Goal: Task Accomplishment & Management: Manage account settings

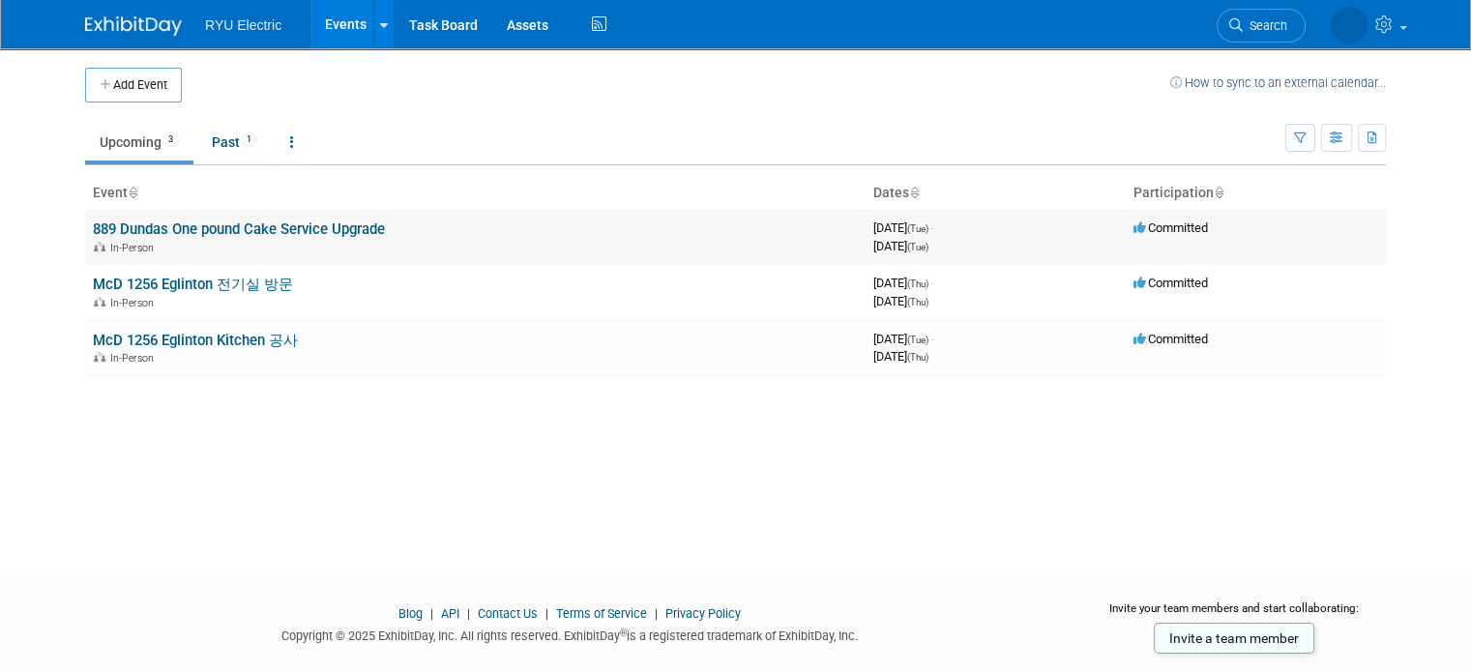
click at [255, 222] on link "889 Dundas One pound Cake Service Upgrade" at bounding box center [239, 228] width 292 height 17
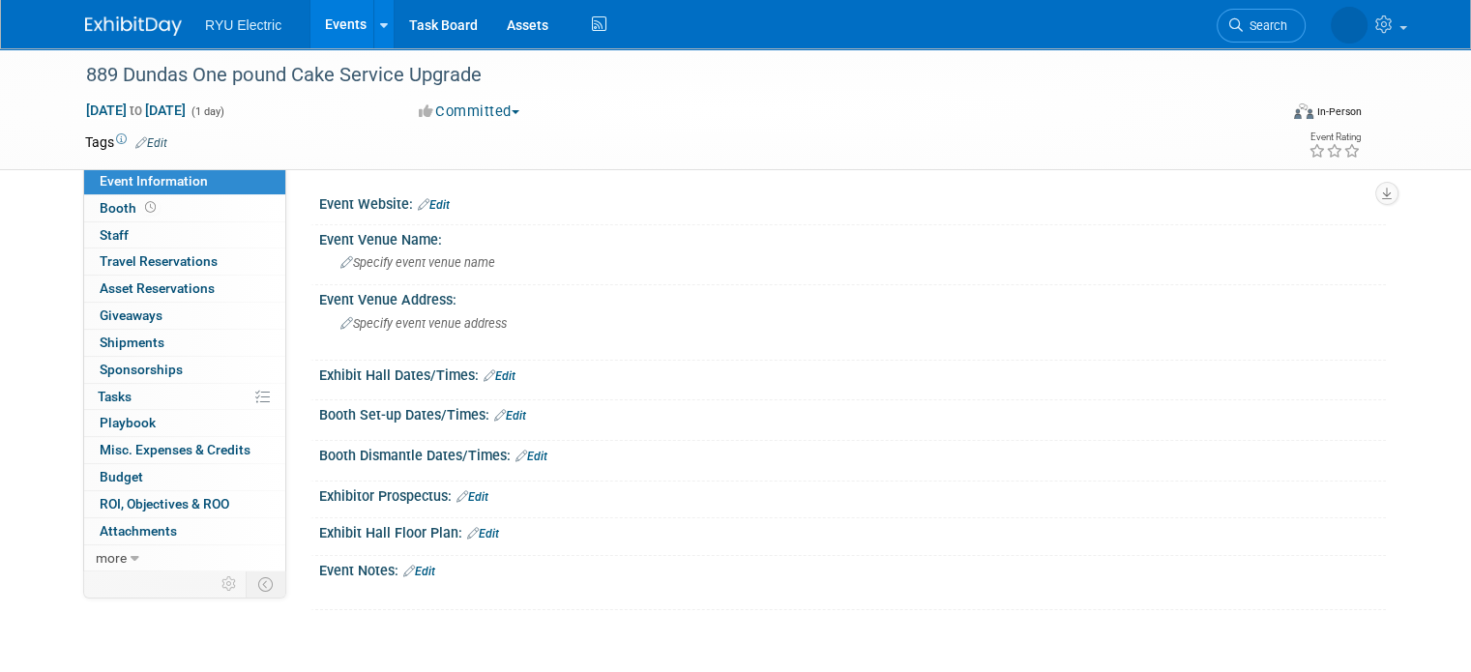
click at [423, 202] on link "Edit" at bounding box center [434, 205] width 32 height 14
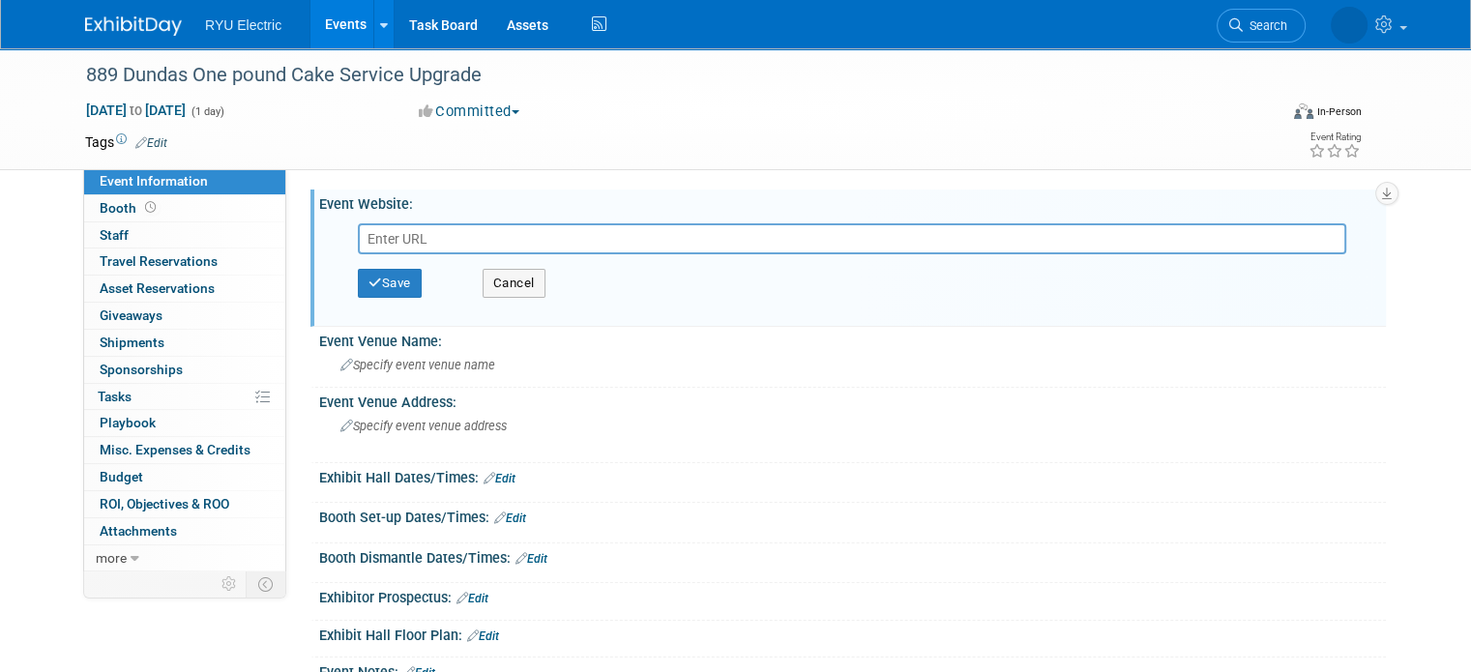
click at [539, 285] on div "Save Cancel" at bounding box center [857, 283] width 998 height 58
click at [525, 283] on button "Cancel" at bounding box center [513, 283] width 63 height 29
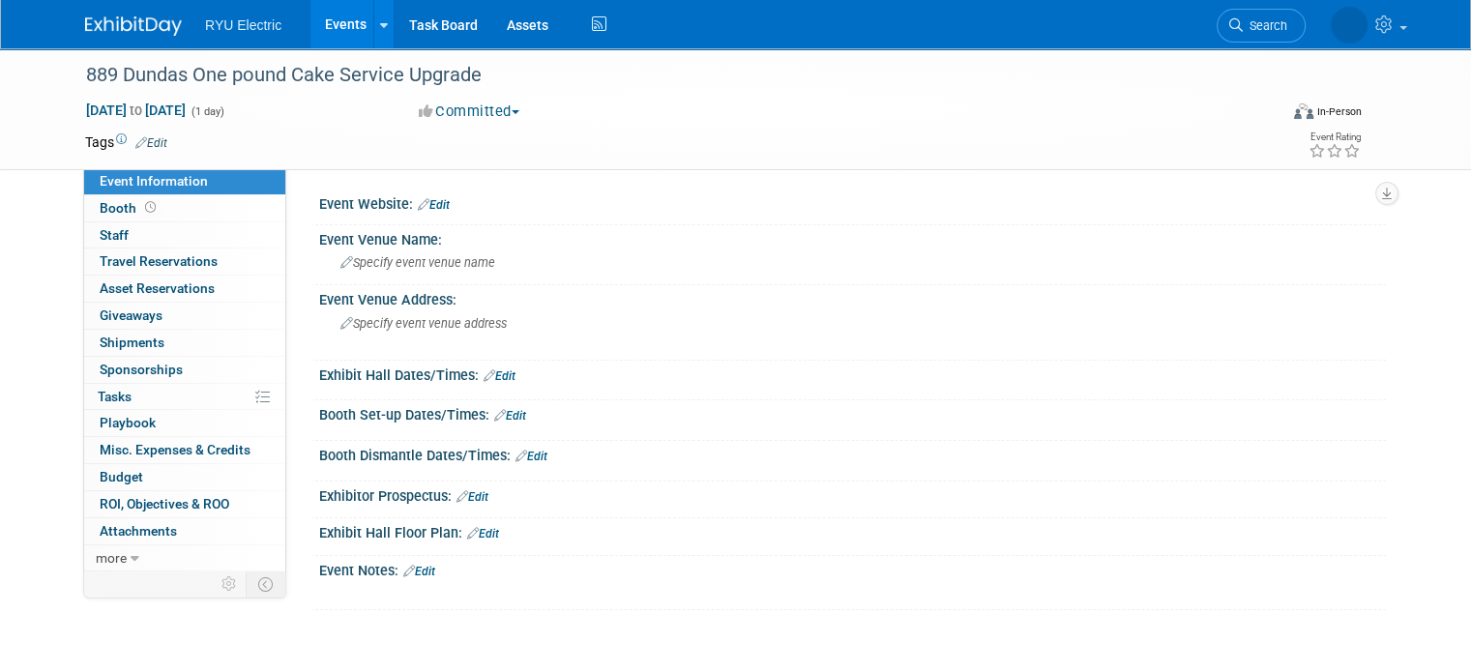
click at [167, 133] on td at bounding box center [655, 141] width 976 height 19
click at [143, 147] on link "Edit" at bounding box center [151, 143] width 32 height 14
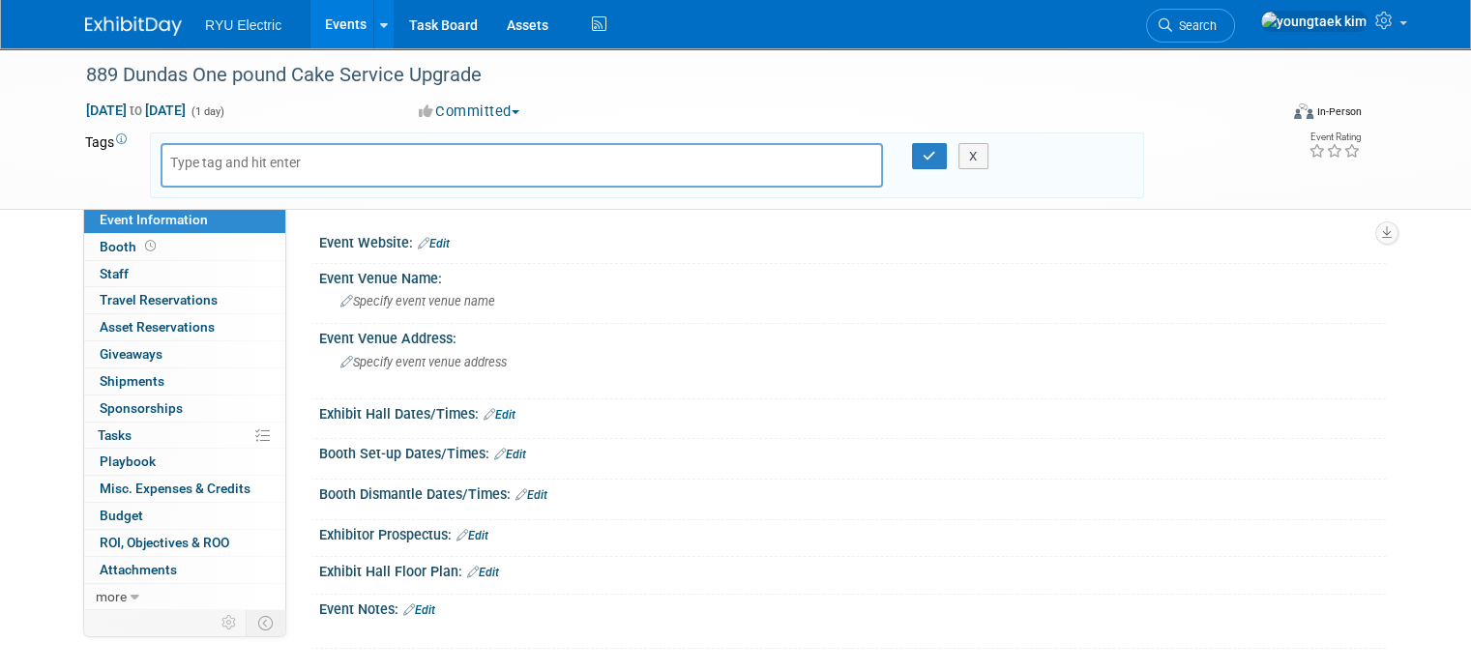
click at [195, 119] on div "Sep 30, 2025 to Sep 30, 2025 (1 day)" at bounding box center [234, 110] width 298 height 19
click at [128, 107] on span "Sep 30, 2025 to Sep 30, 2025" at bounding box center [136, 110] width 102 height 17
type input "Sep 30, 2025"
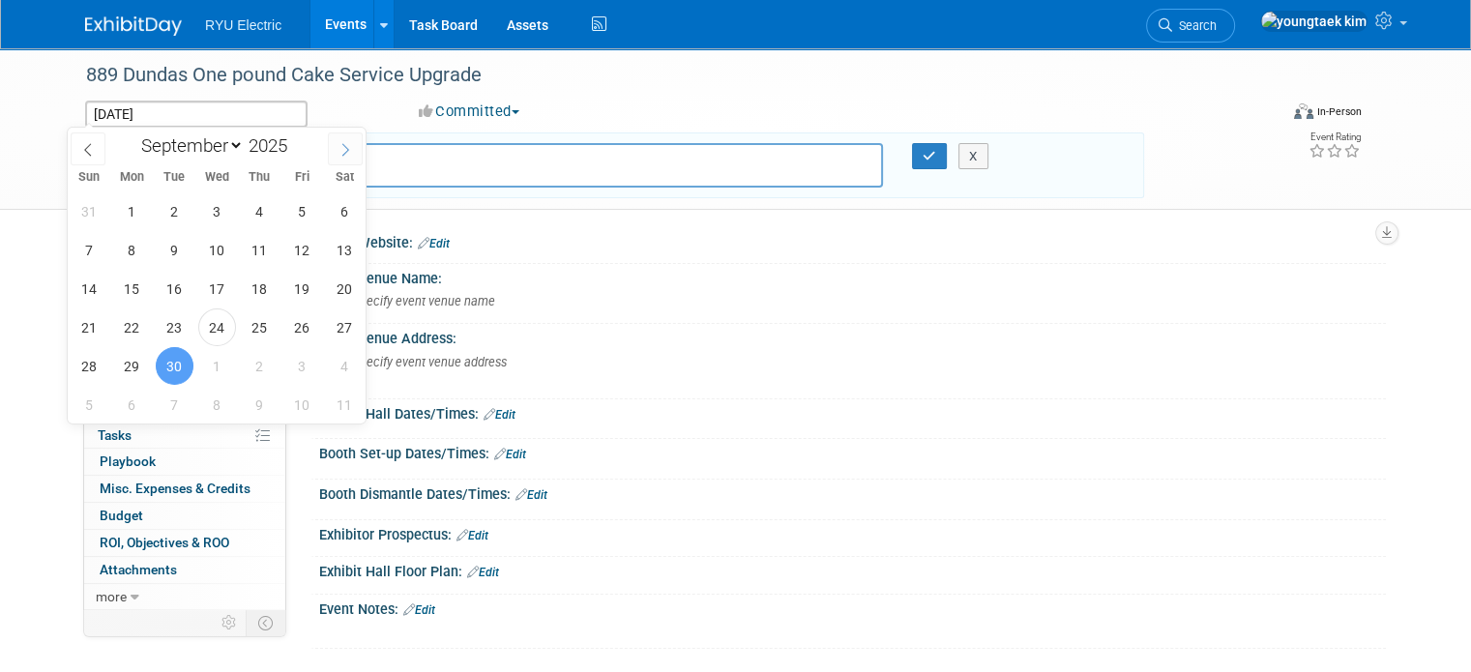
click at [352, 153] on icon at bounding box center [345, 150] width 14 height 14
select select "9"
click at [971, 158] on button "X" at bounding box center [973, 156] width 30 height 27
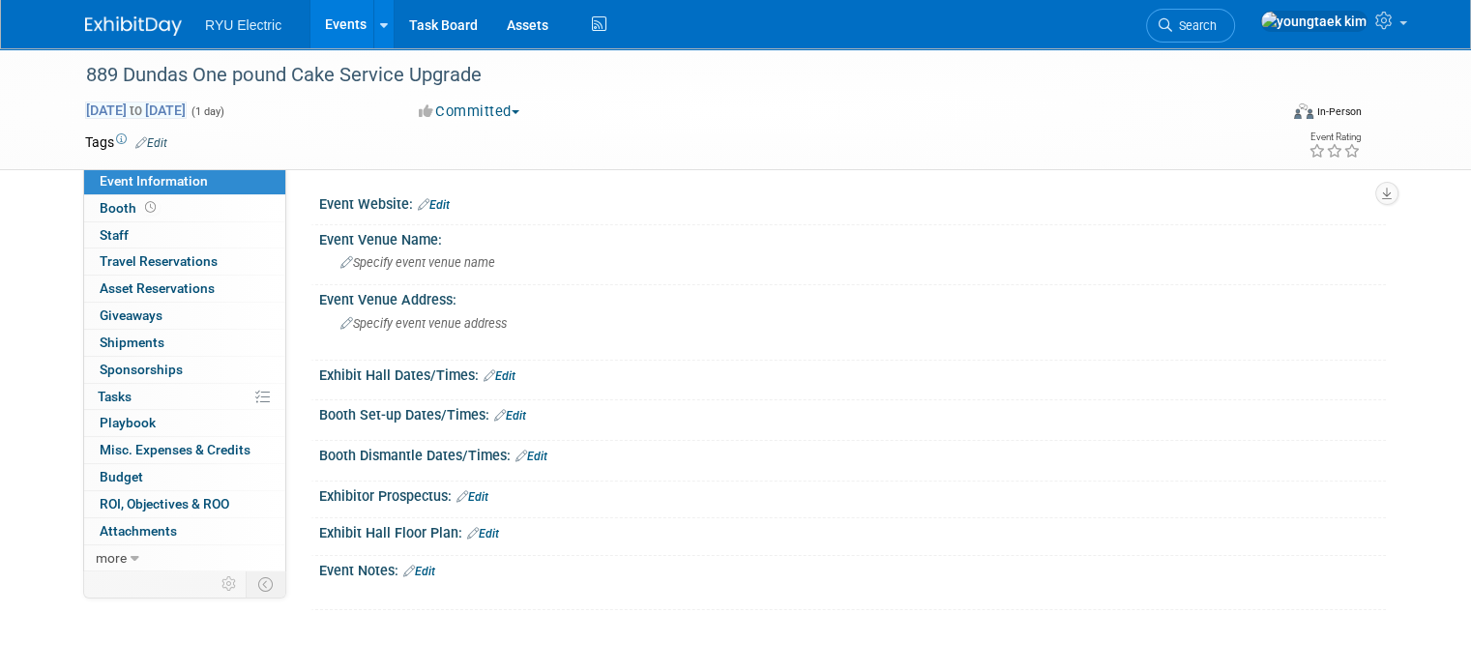
click at [135, 107] on span "Sep 30, 2025 to Sep 30, 2025" at bounding box center [136, 110] width 102 height 17
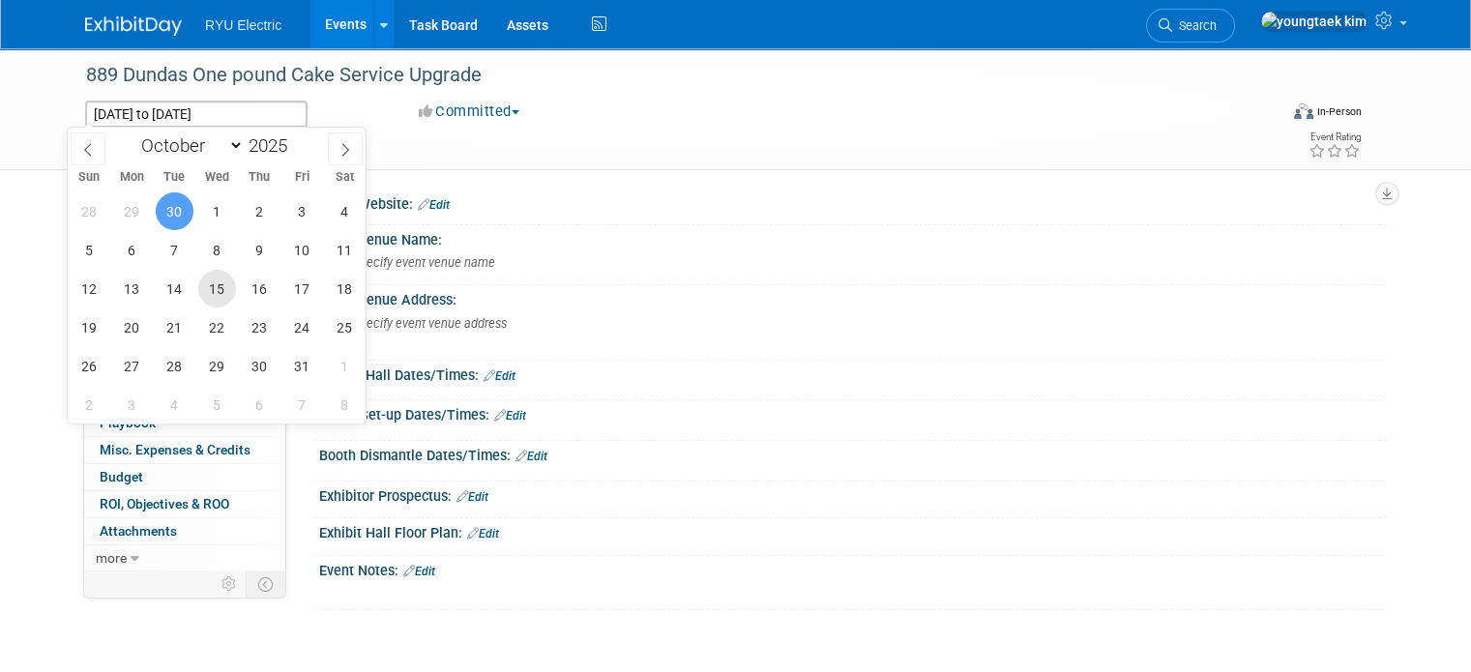
click at [212, 290] on span "15" at bounding box center [217, 289] width 38 height 38
type input "Oct 15, 2025"
click at [214, 278] on span "15" at bounding box center [217, 289] width 38 height 38
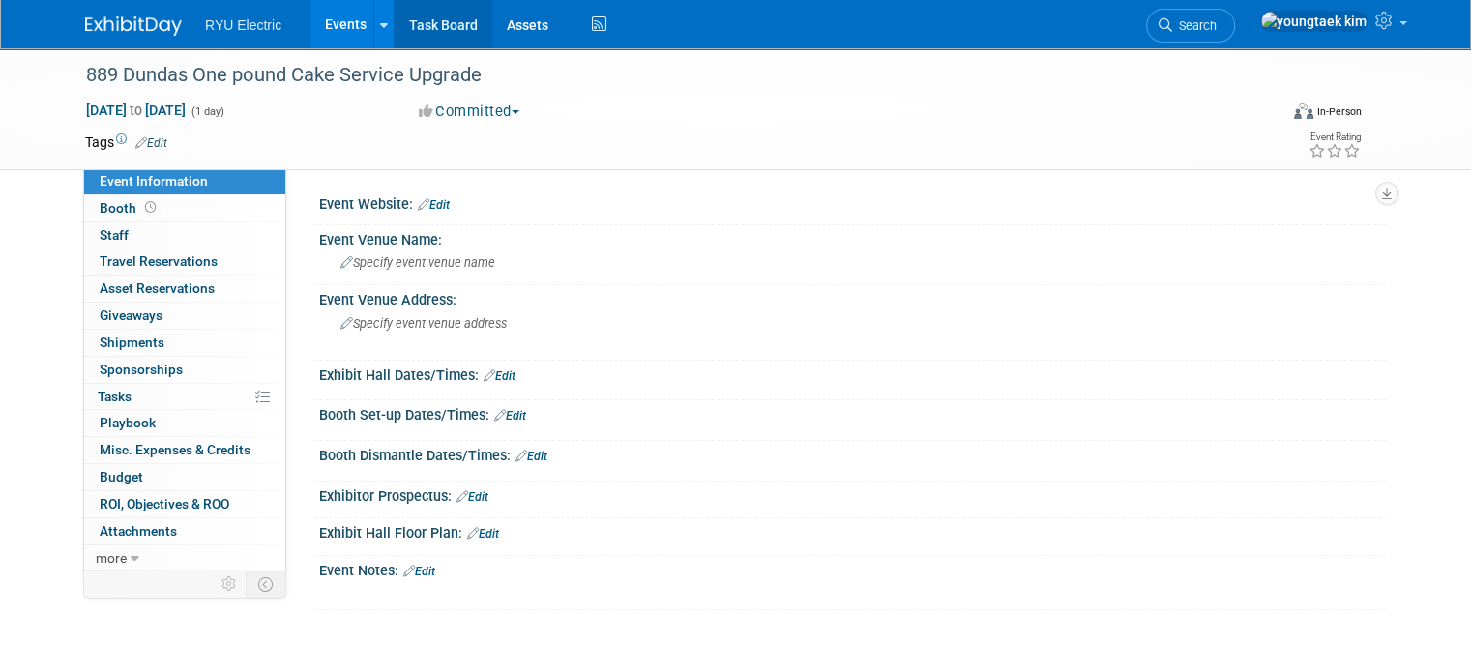
click at [406, 30] on link "Task Board" at bounding box center [443, 24] width 98 height 48
